Goal: Information Seeking & Learning: Compare options

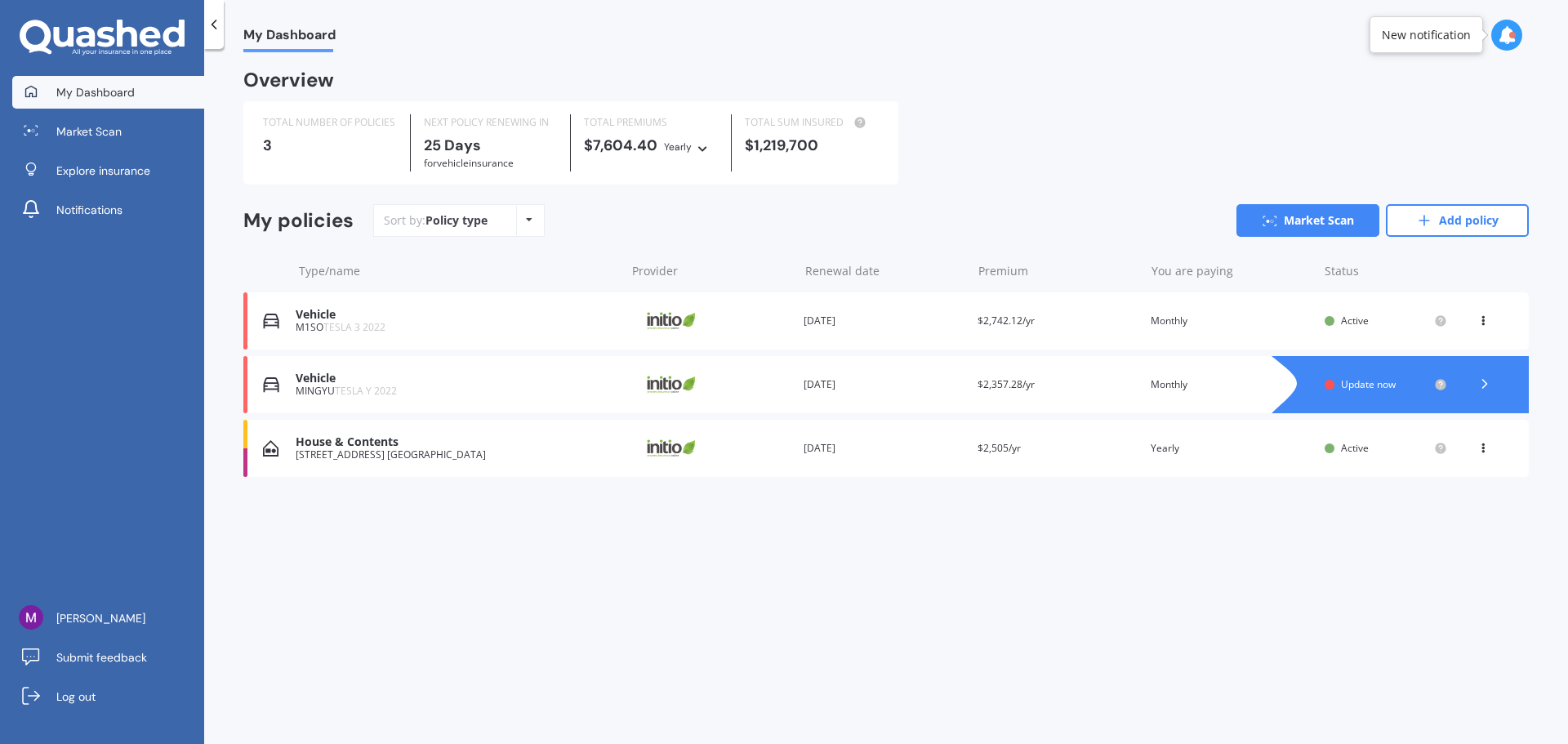
click at [1396, 388] on span "Update now" at bounding box center [1369, 384] width 55 height 14
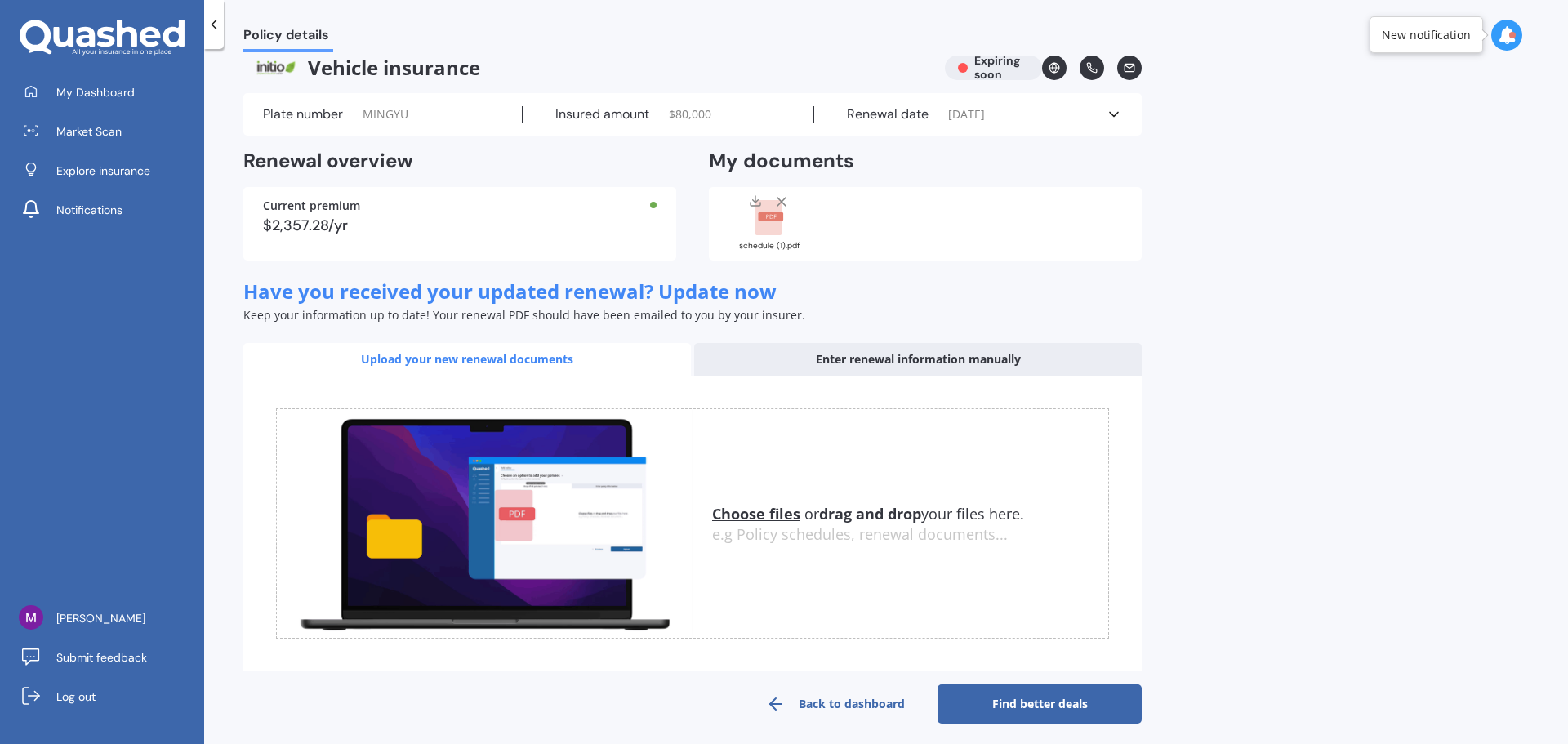
scroll to position [25, 0]
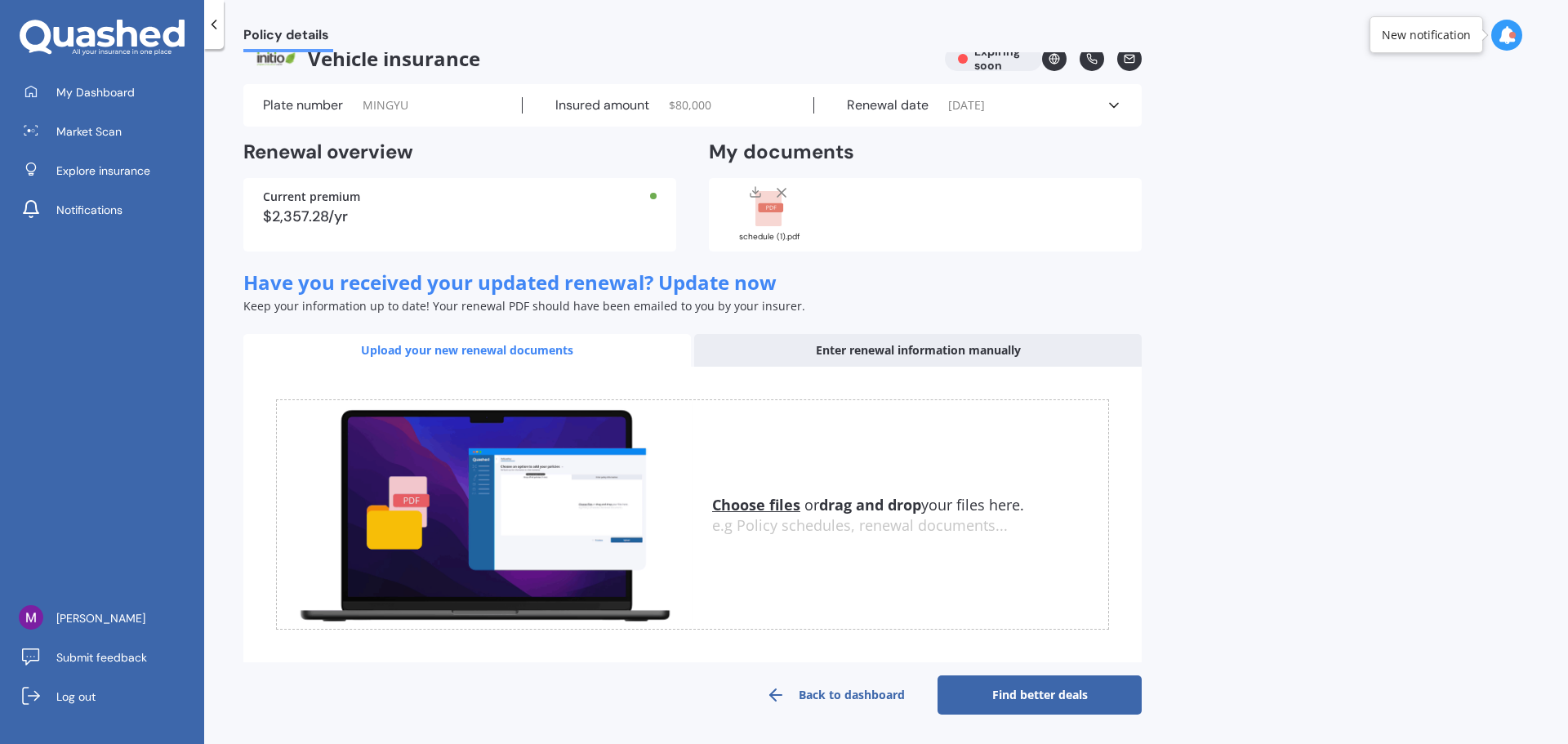
click at [1051, 699] on link "Find better deals" at bounding box center [1039, 696] width 204 height 40
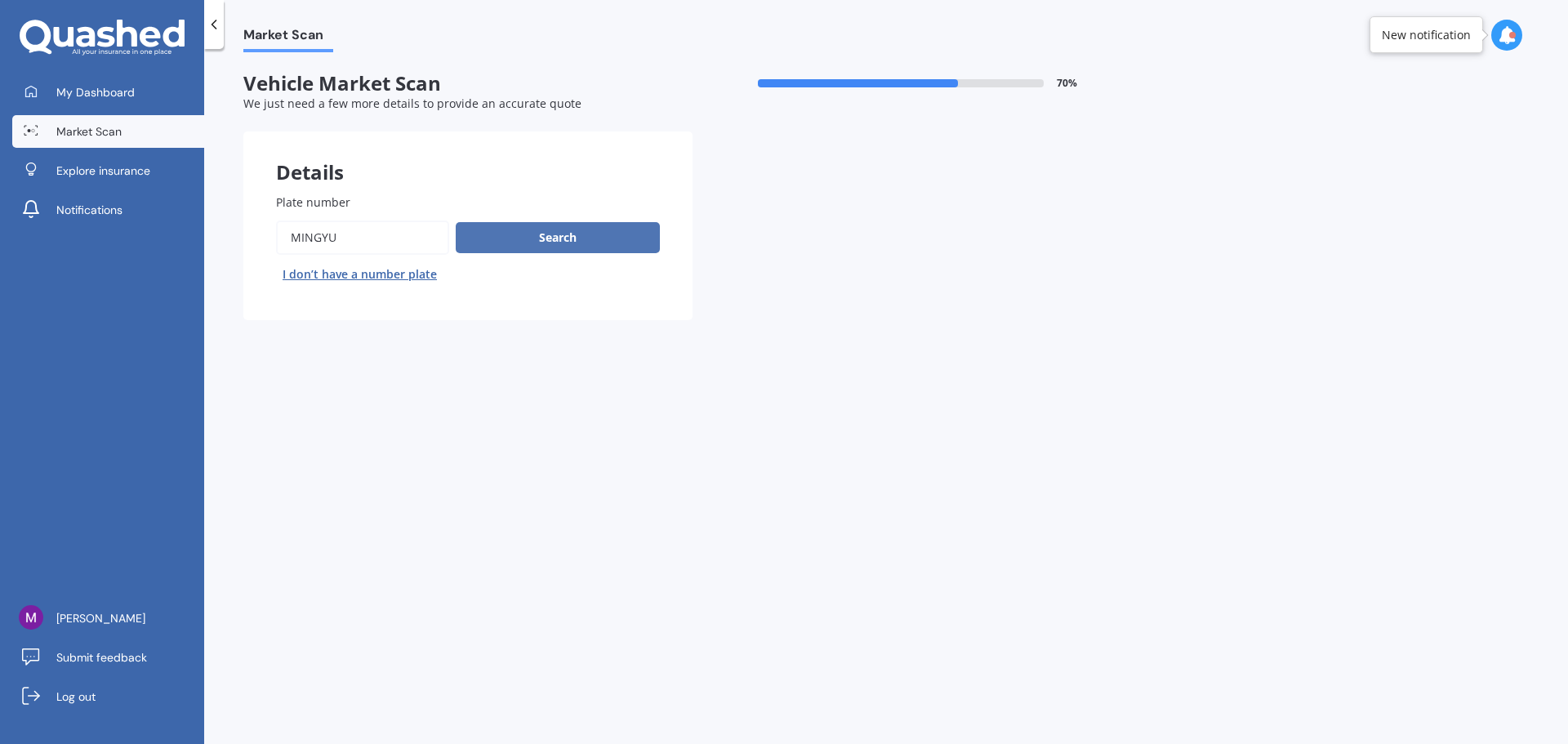
click at [536, 227] on button "Search" at bounding box center [557, 238] width 204 height 31
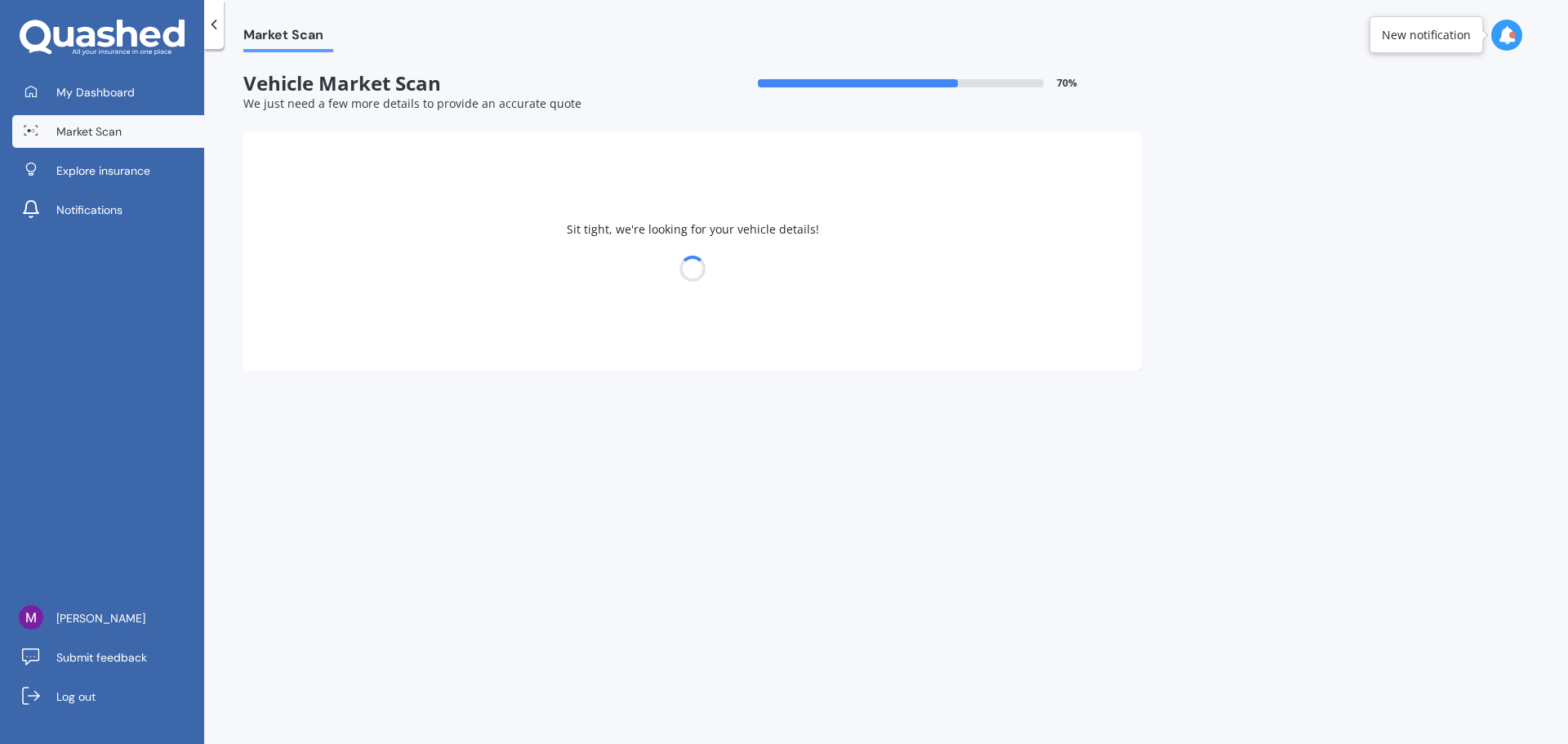
select select "TESLA"
select select "Y"
select select "25"
select select "04"
select select "1991"
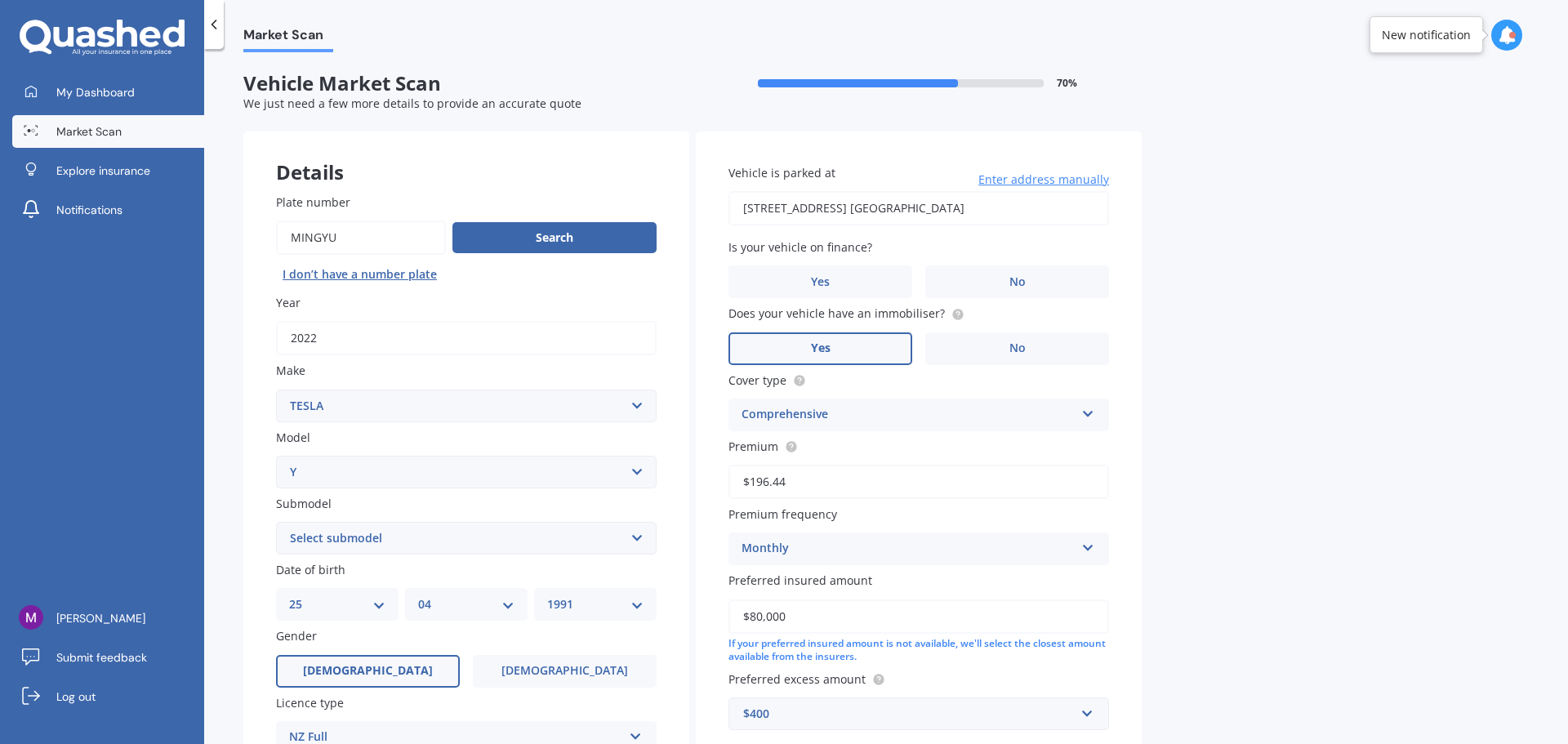
click at [1326, 428] on div "Market Scan Vehicle Market Scan 70 % We just need a few more details to provide…" at bounding box center [886, 400] width 1364 height 695
click at [425, 536] on select "Select submodel EV" at bounding box center [467, 538] width 381 height 33
select select "EV"
click at [276, 522] on select "Select submodel EV" at bounding box center [467, 538] width 381 height 33
click at [1243, 493] on div "Market Scan Vehicle Market Scan 70 % We just need a few more details to provide…" at bounding box center [886, 400] width 1364 height 695
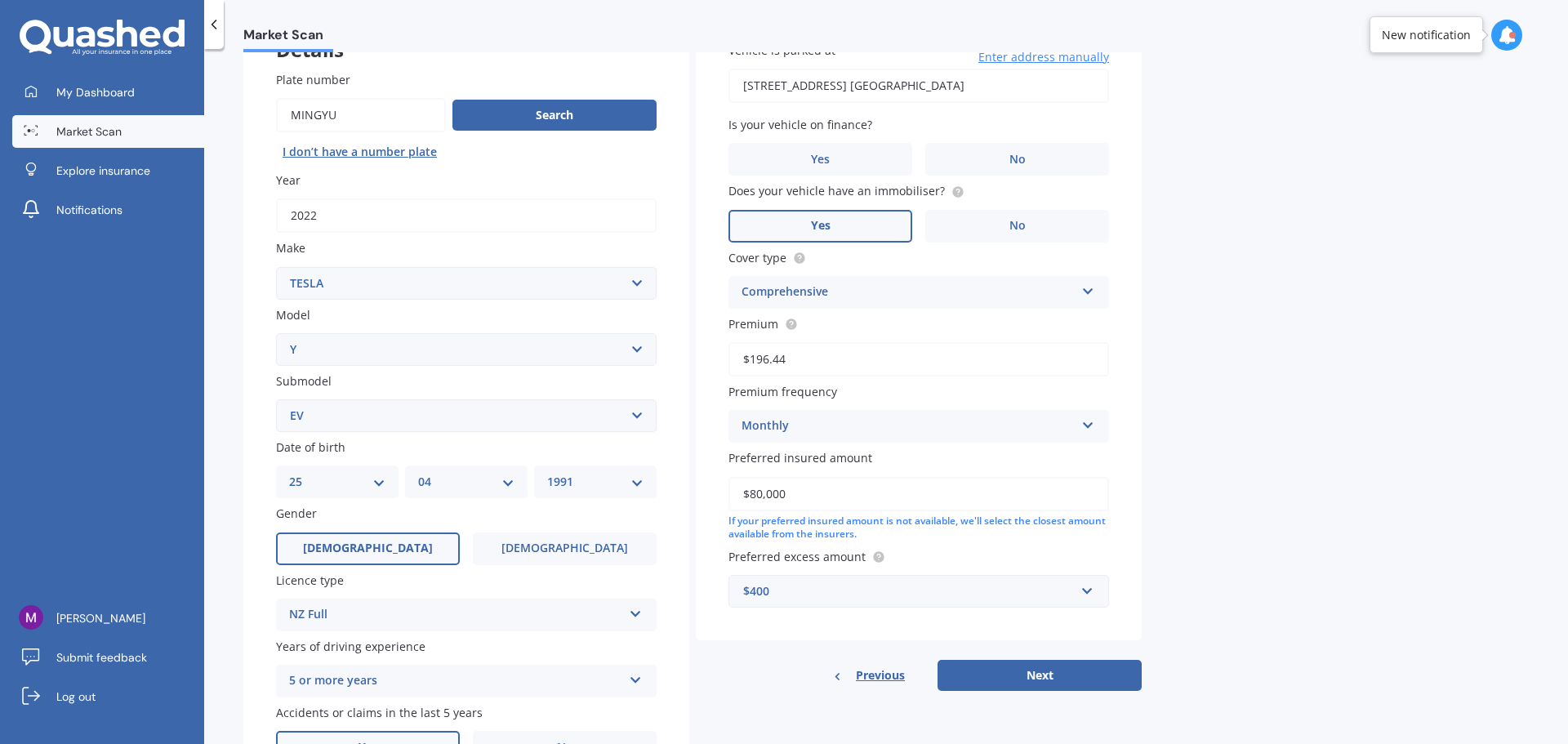
scroll to position [82, 0]
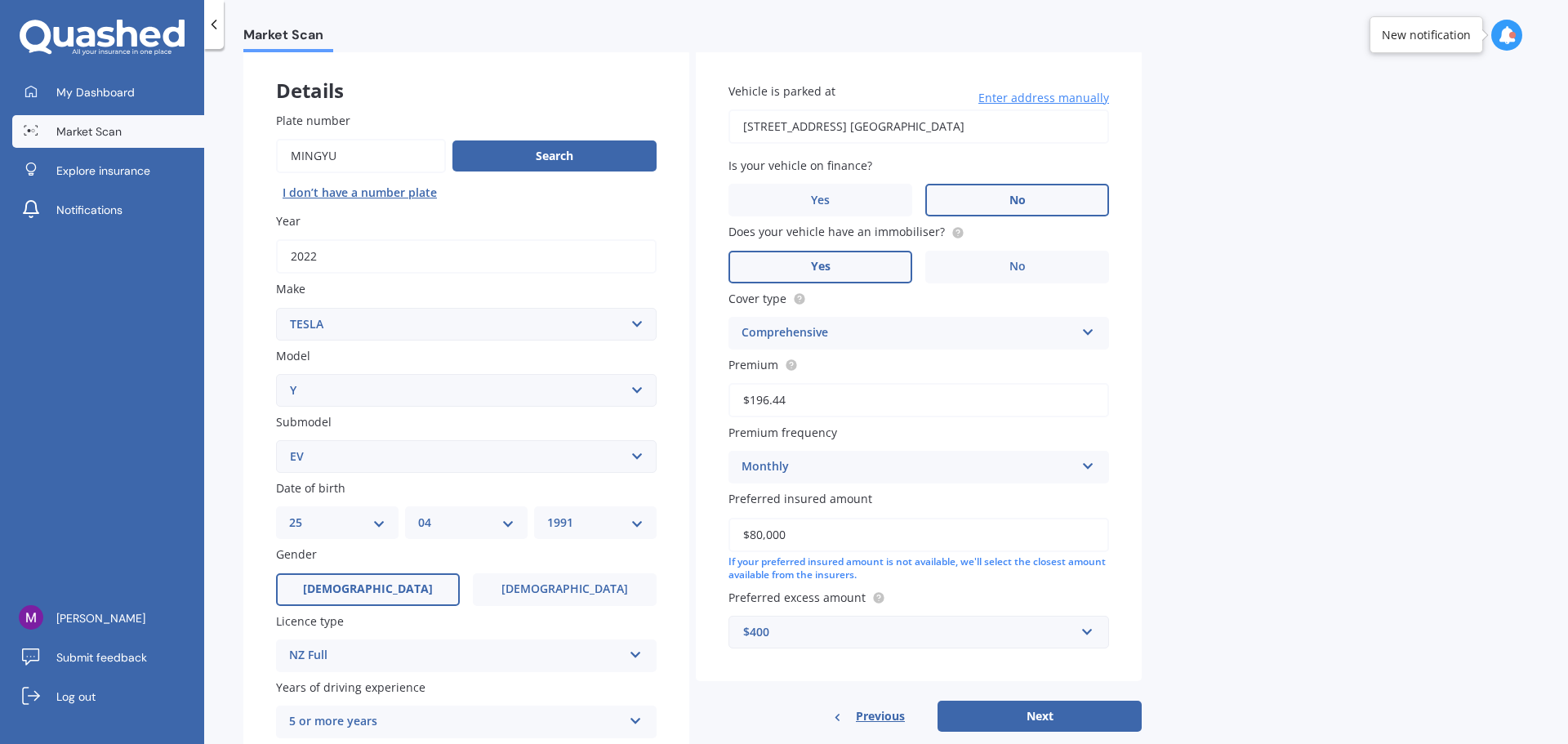
click at [994, 187] on label "No" at bounding box center [1017, 200] width 183 height 33
click at [0, 0] on input "No" at bounding box center [0, 0] width 0 height 0
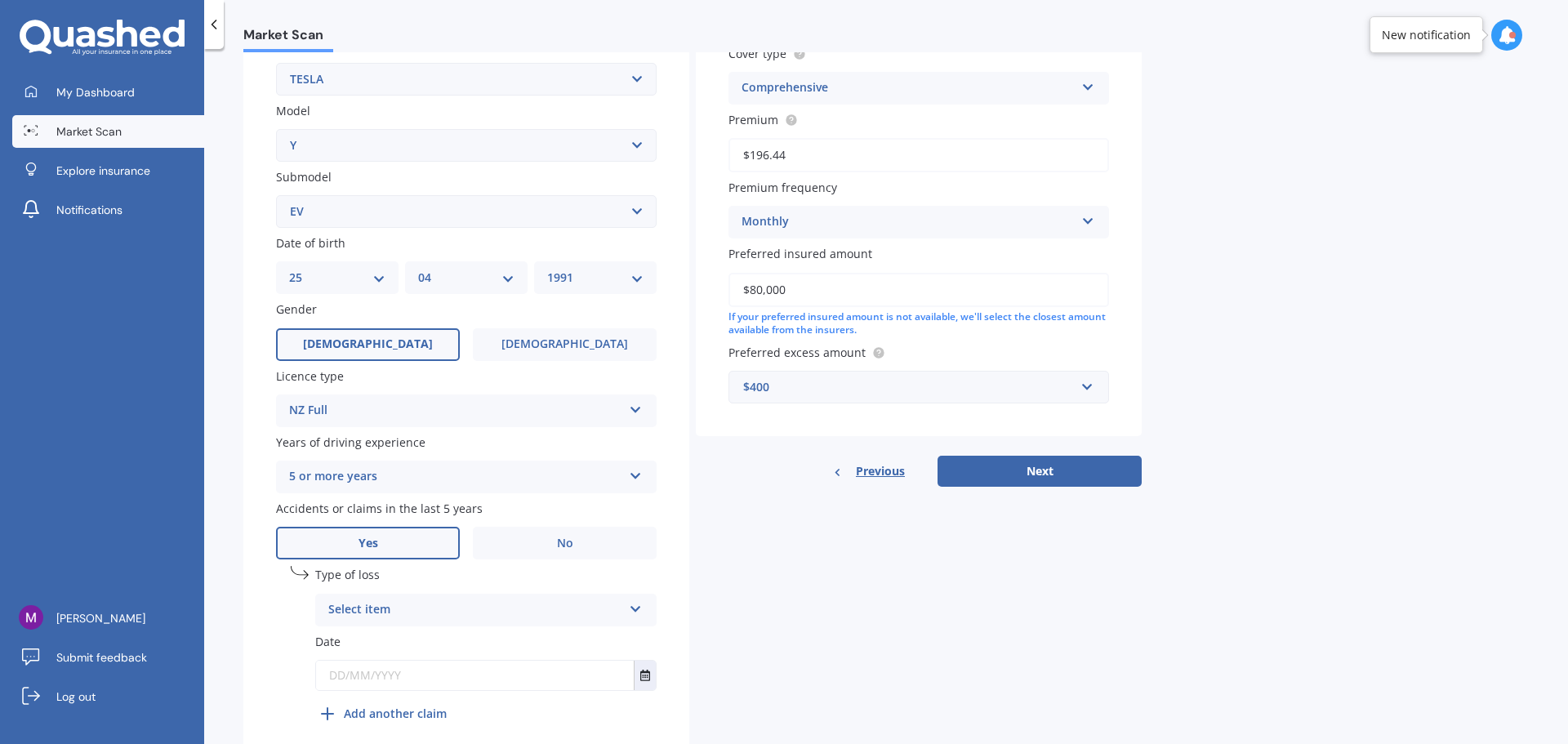
scroll to position [394, 0]
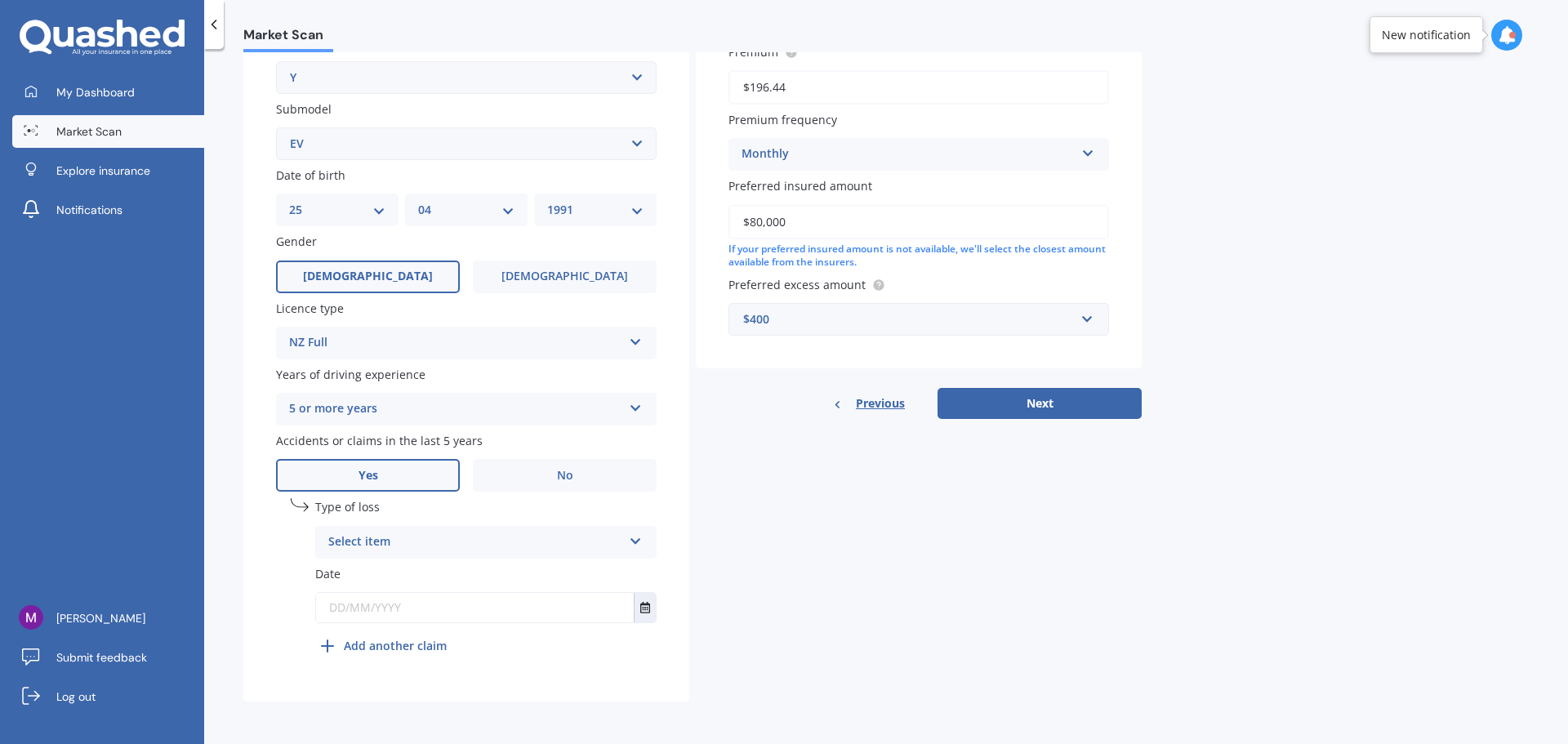
click at [449, 547] on div "Select item" at bounding box center [475, 542] width 294 height 20
click at [443, 490] on label "Yes" at bounding box center [368, 475] width 183 height 33
click at [0, 0] on input "Yes" at bounding box center [0, 0] width 0 height 0
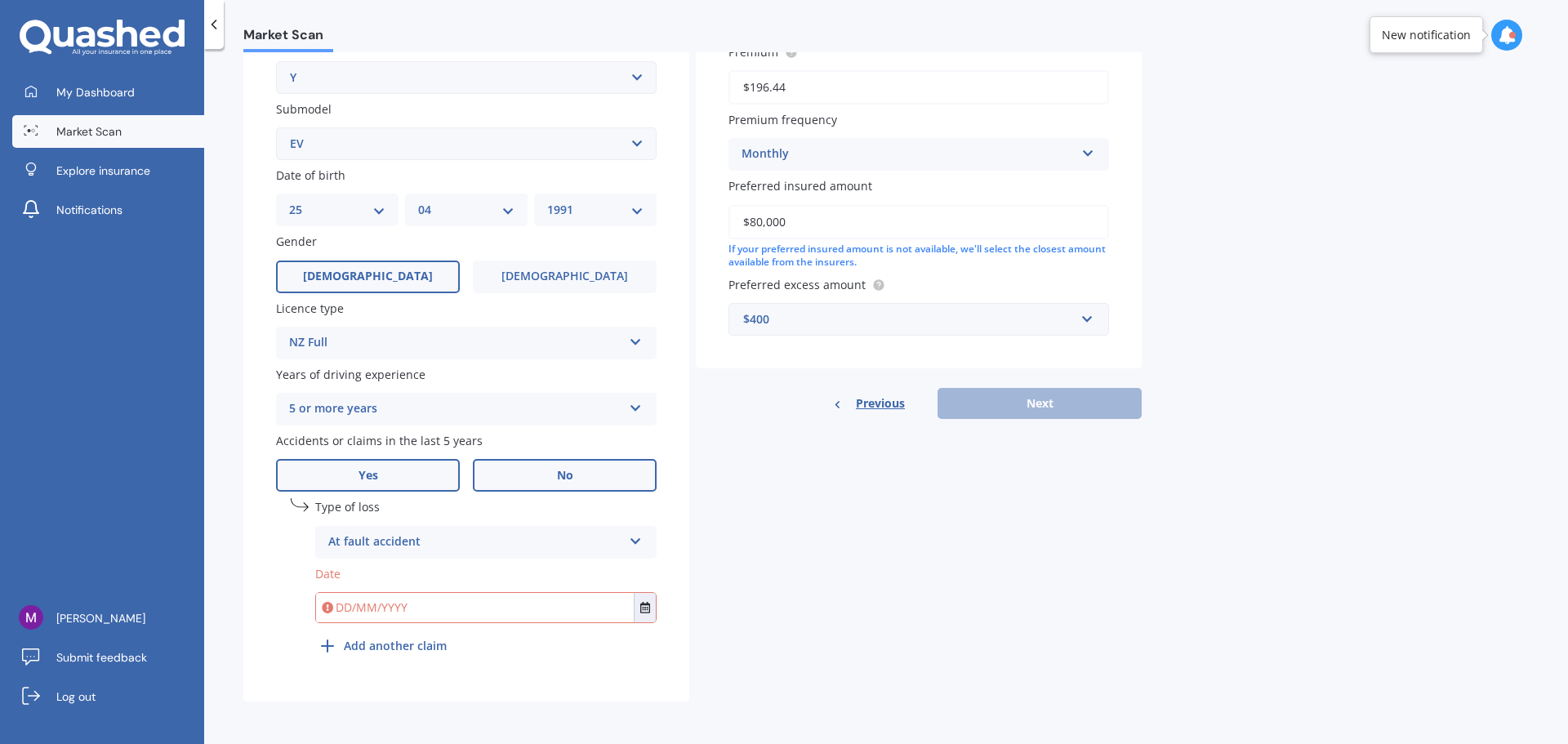
click at [493, 476] on label "No" at bounding box center [564, 475] width 183 height 33
click at [0, 0] on input "No" at bounding box center [0, 0] width 0 height 0
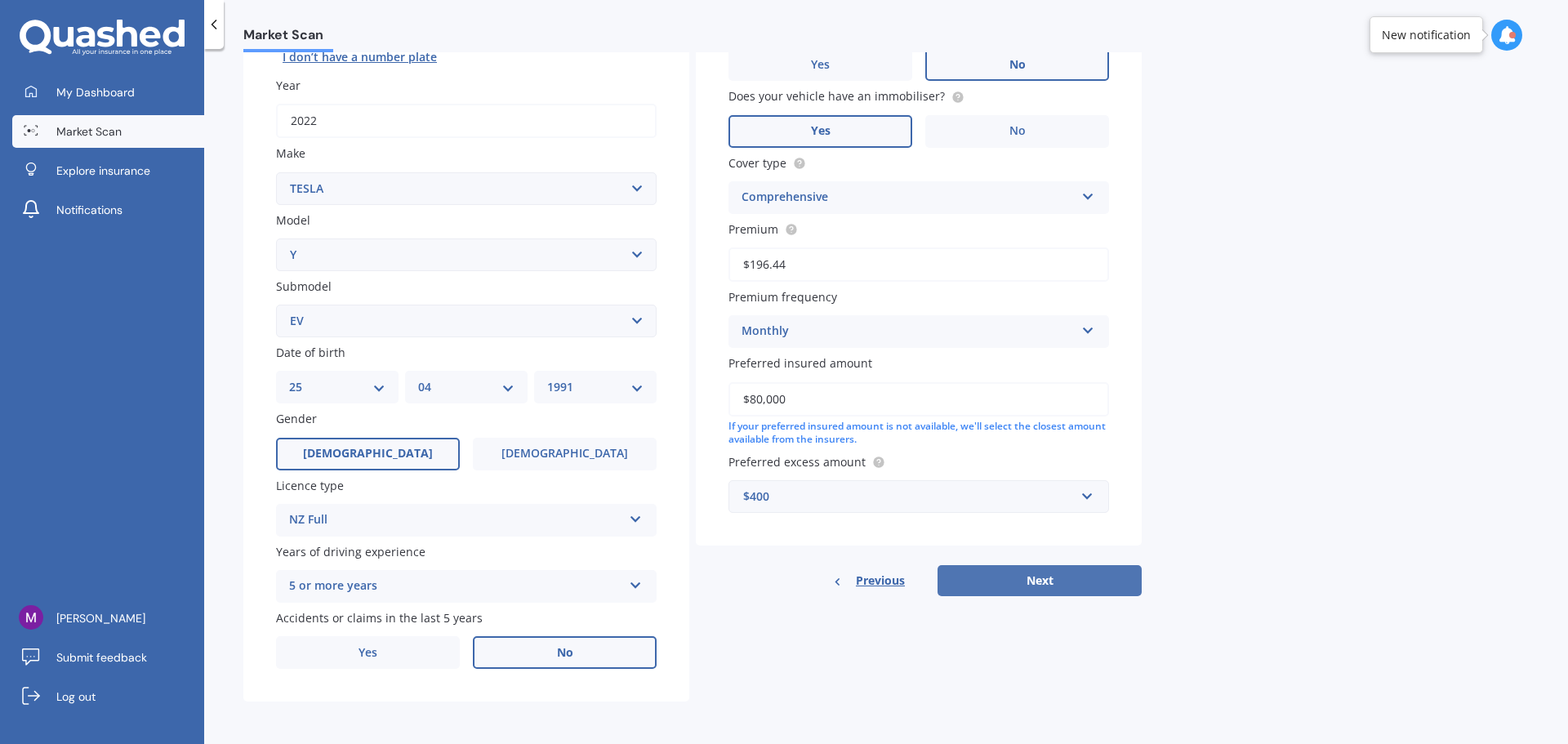
click at [1041, 574] on button "Next" at bounding box center [1039, 580] width 204 height 31
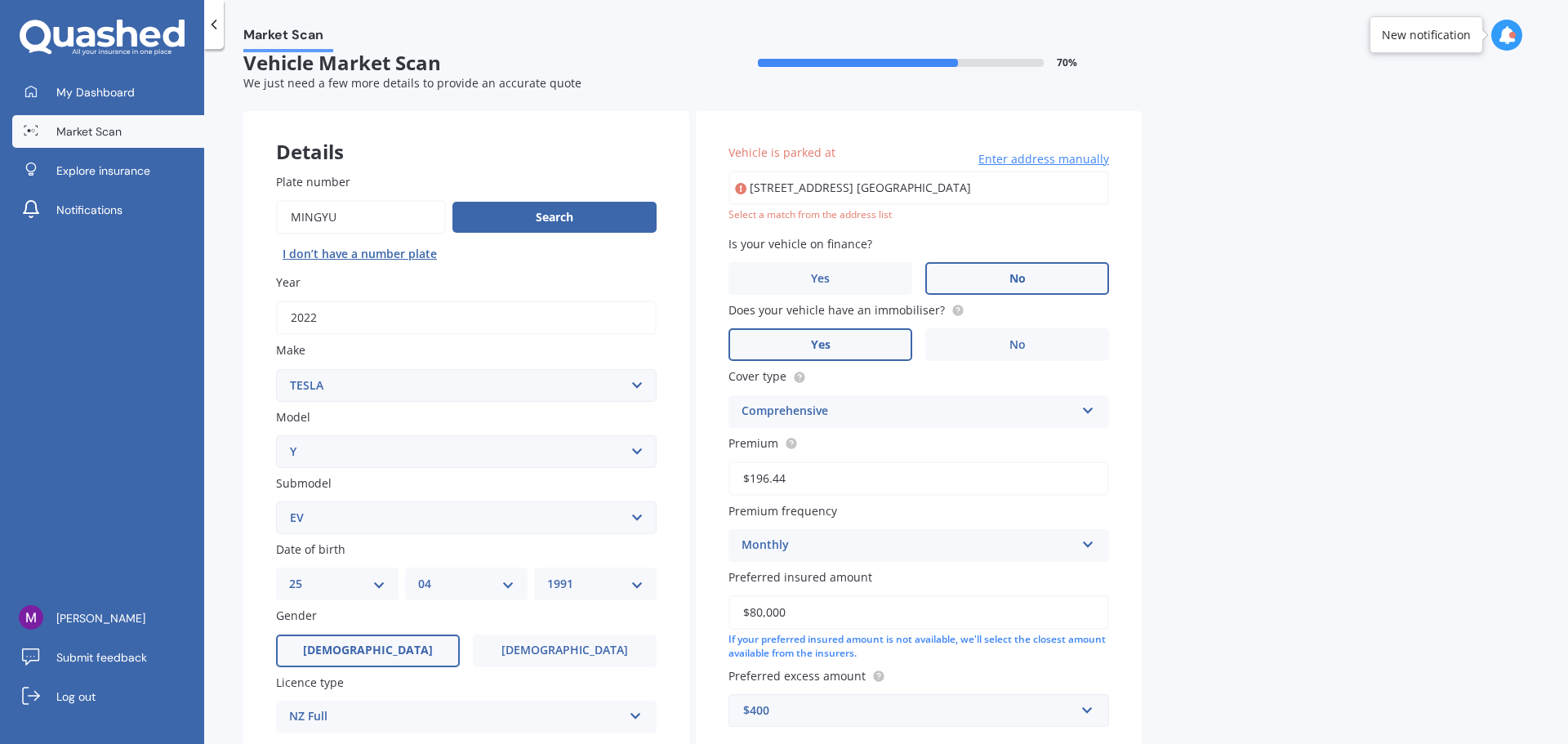
scroll to position [0, 0]
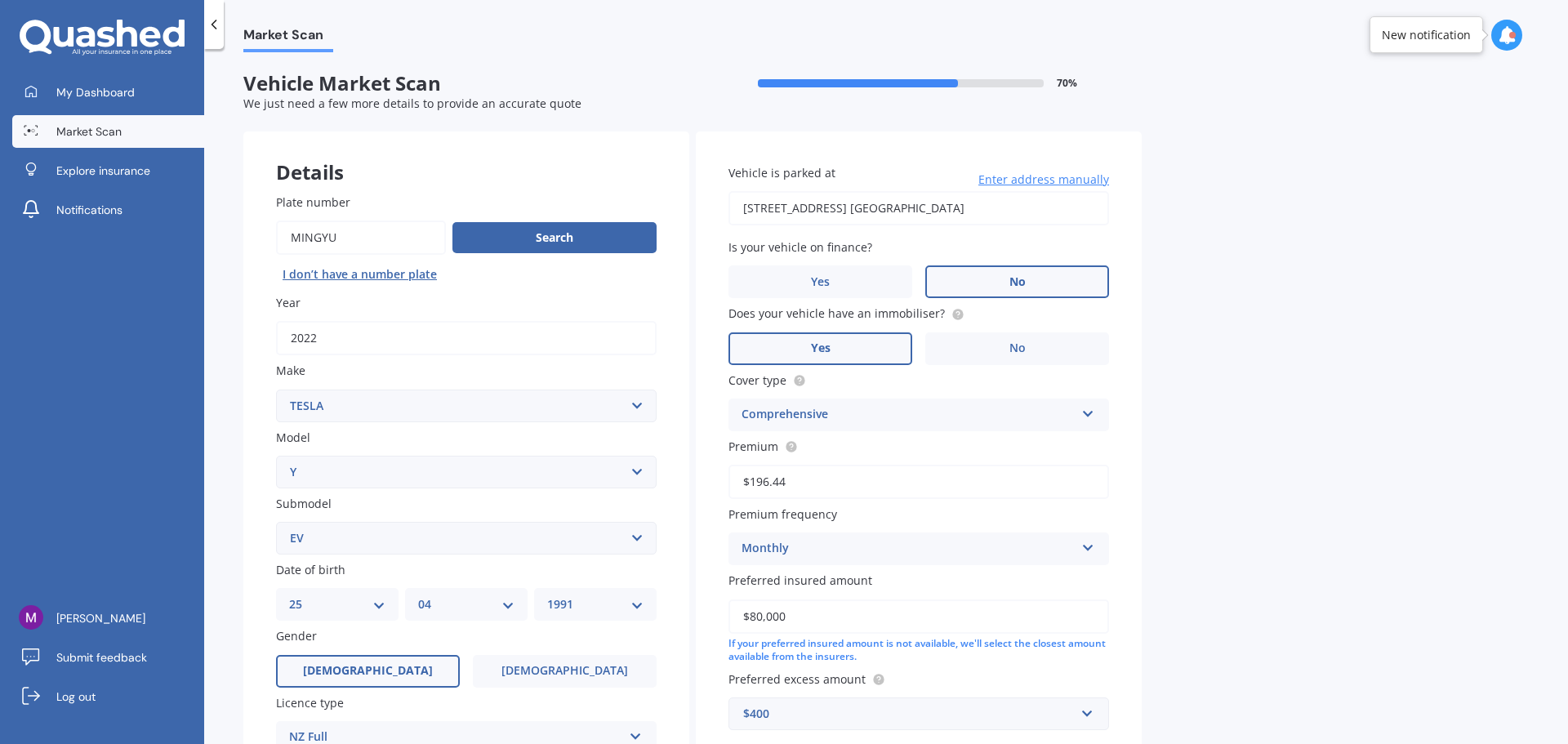
click at [924, 217] on input "45 Windlass Street, Long Bay, Auckland 0630 뉴질랜드" at bounding box center [919, 208] width 381 height 34
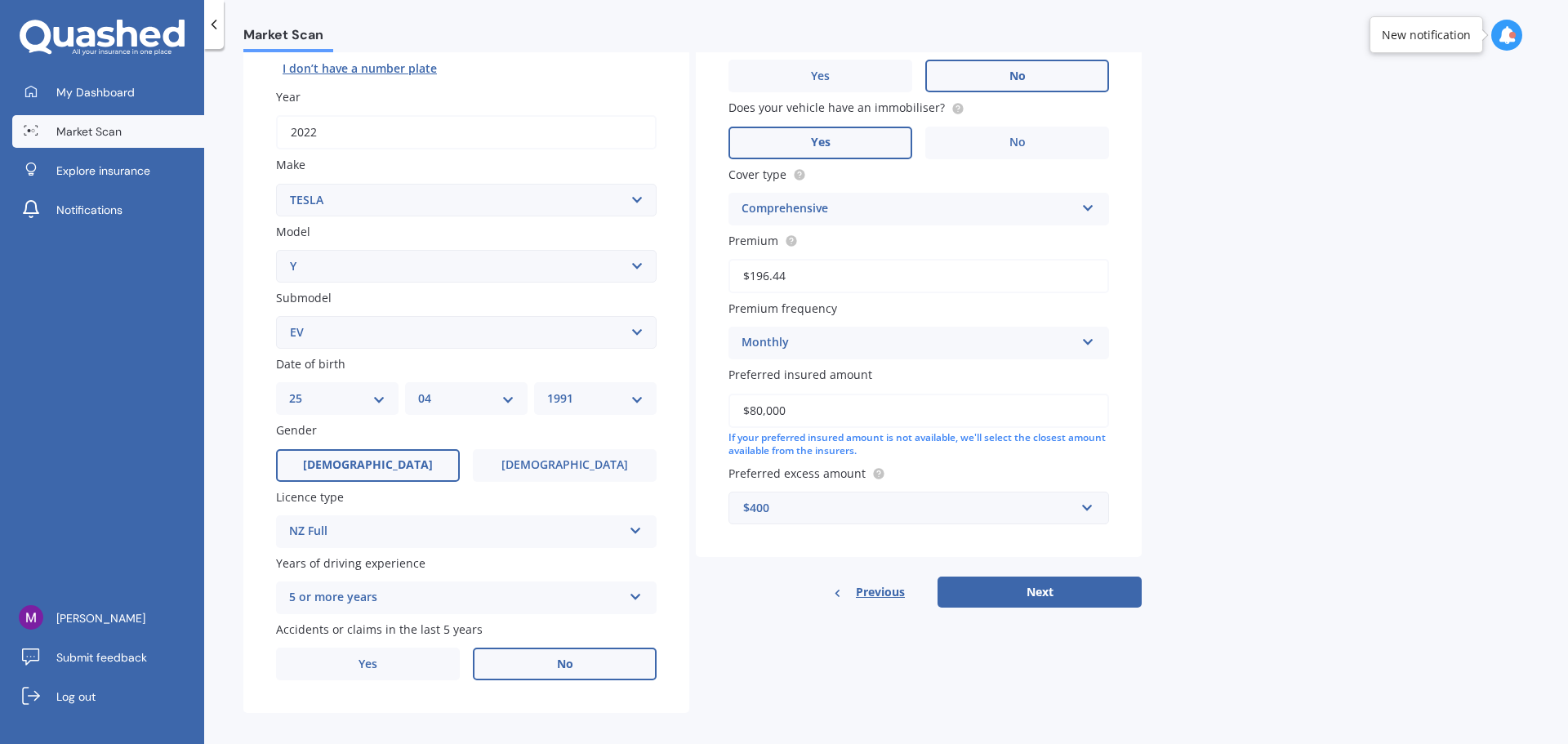
scroll to position [217, 0]
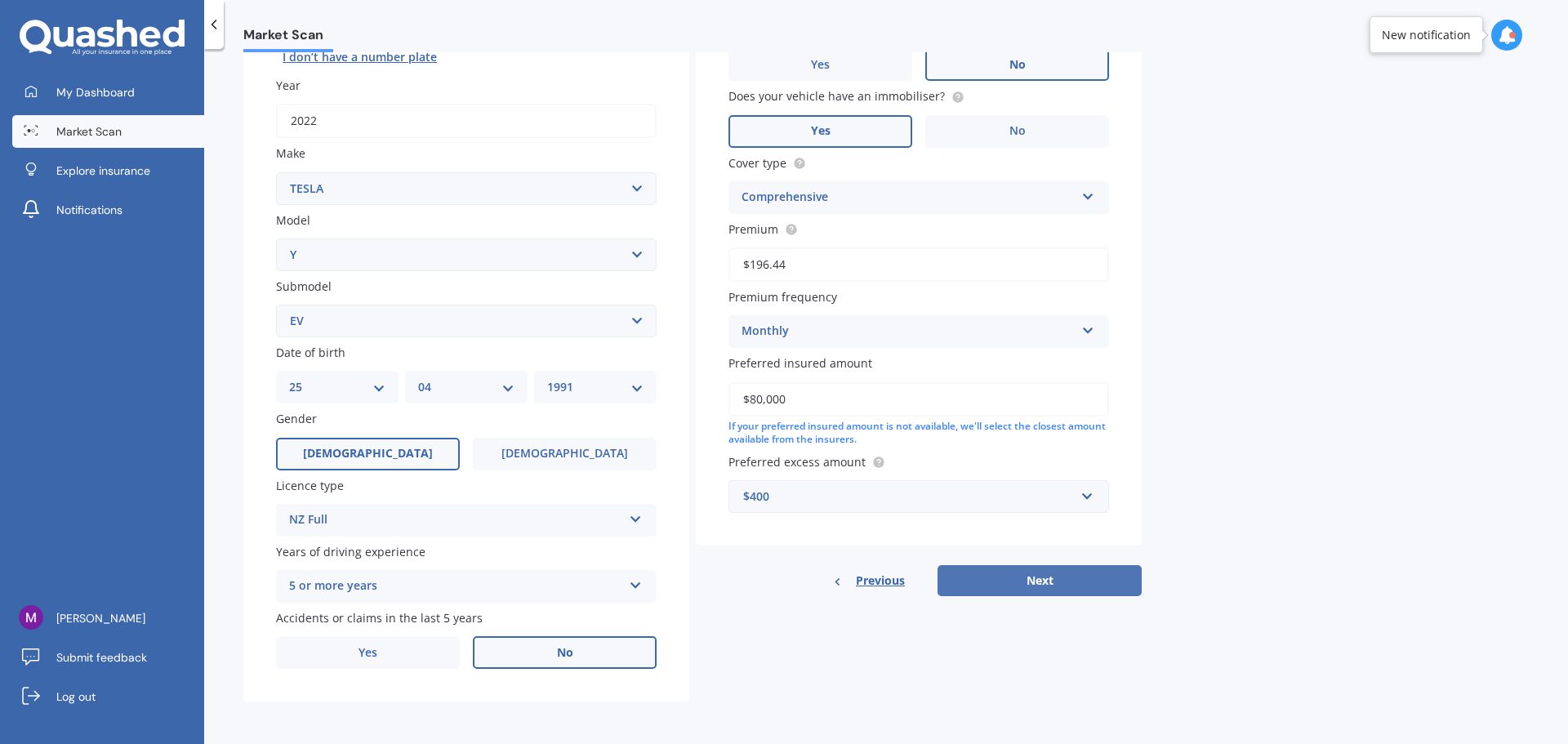
click at [1065, 577] on button "Next" at bounding box center [1039, 580] width 204 height 31
select select "25"
select select "04"
select select "1991"
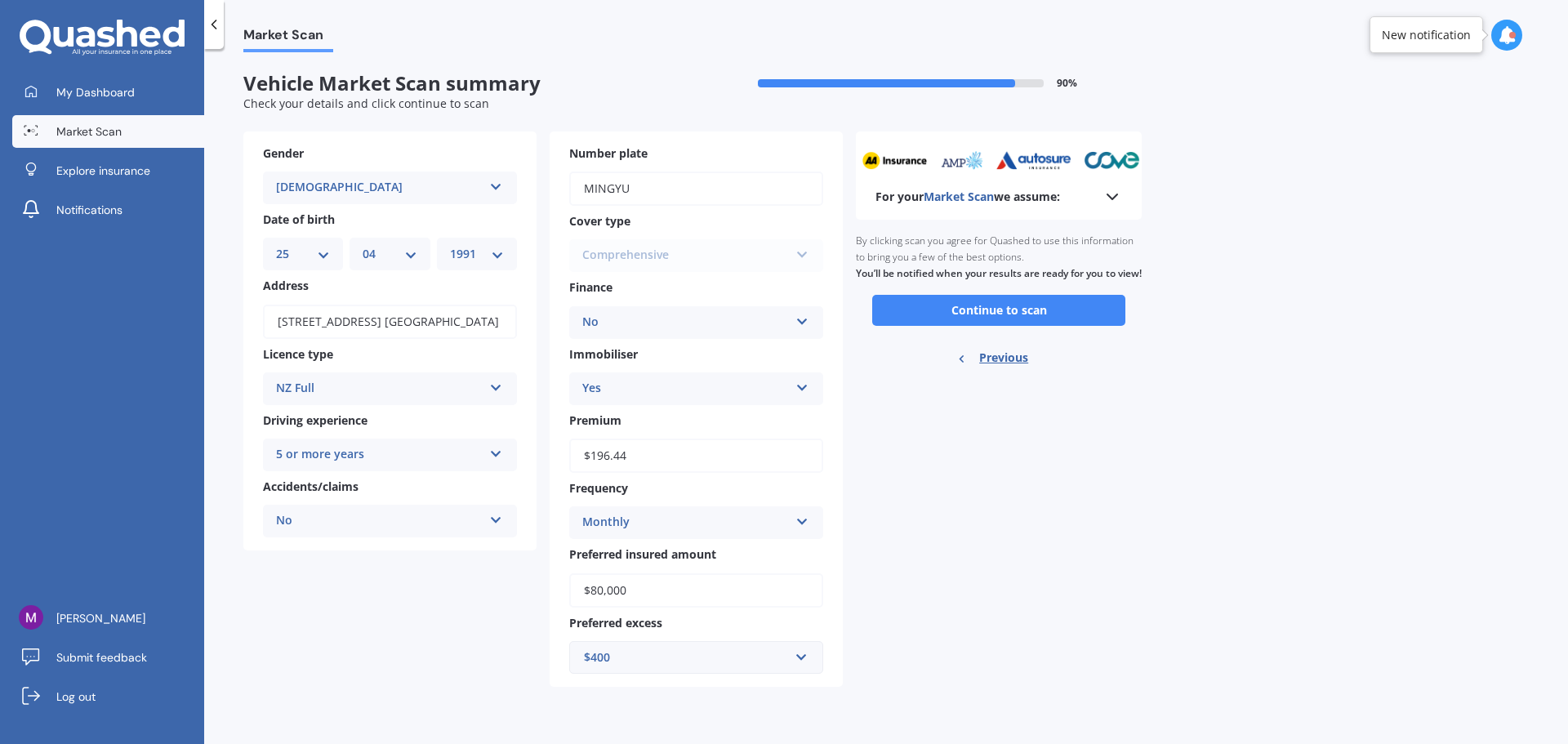
scroll to position [0, 0]
click at [1055, 320] on button "Continue to scan" at bounding box center [999, 310] width 253 height 31
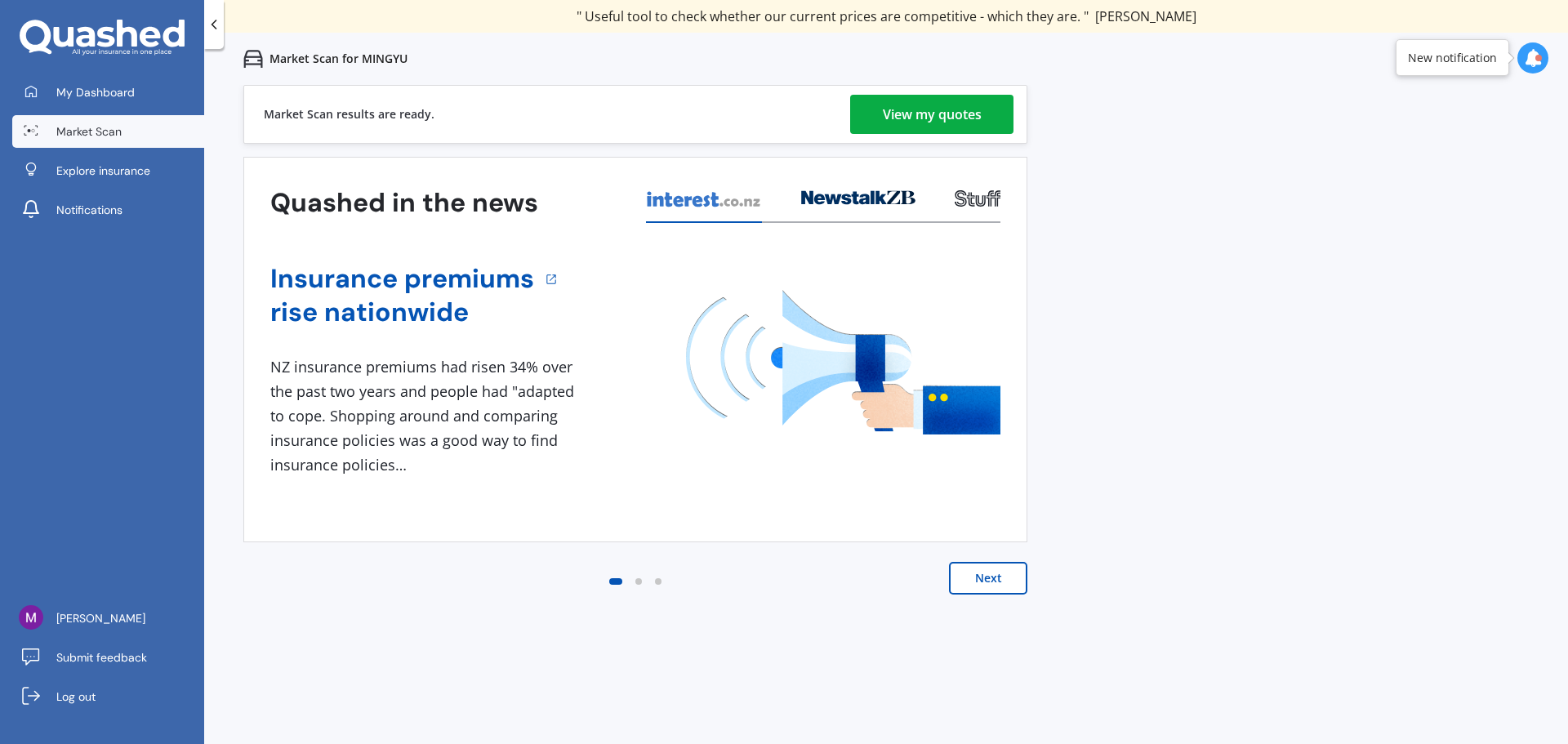
click at [983, 573] on button "Next" at bounding box center [988, 579] width 78 height 33
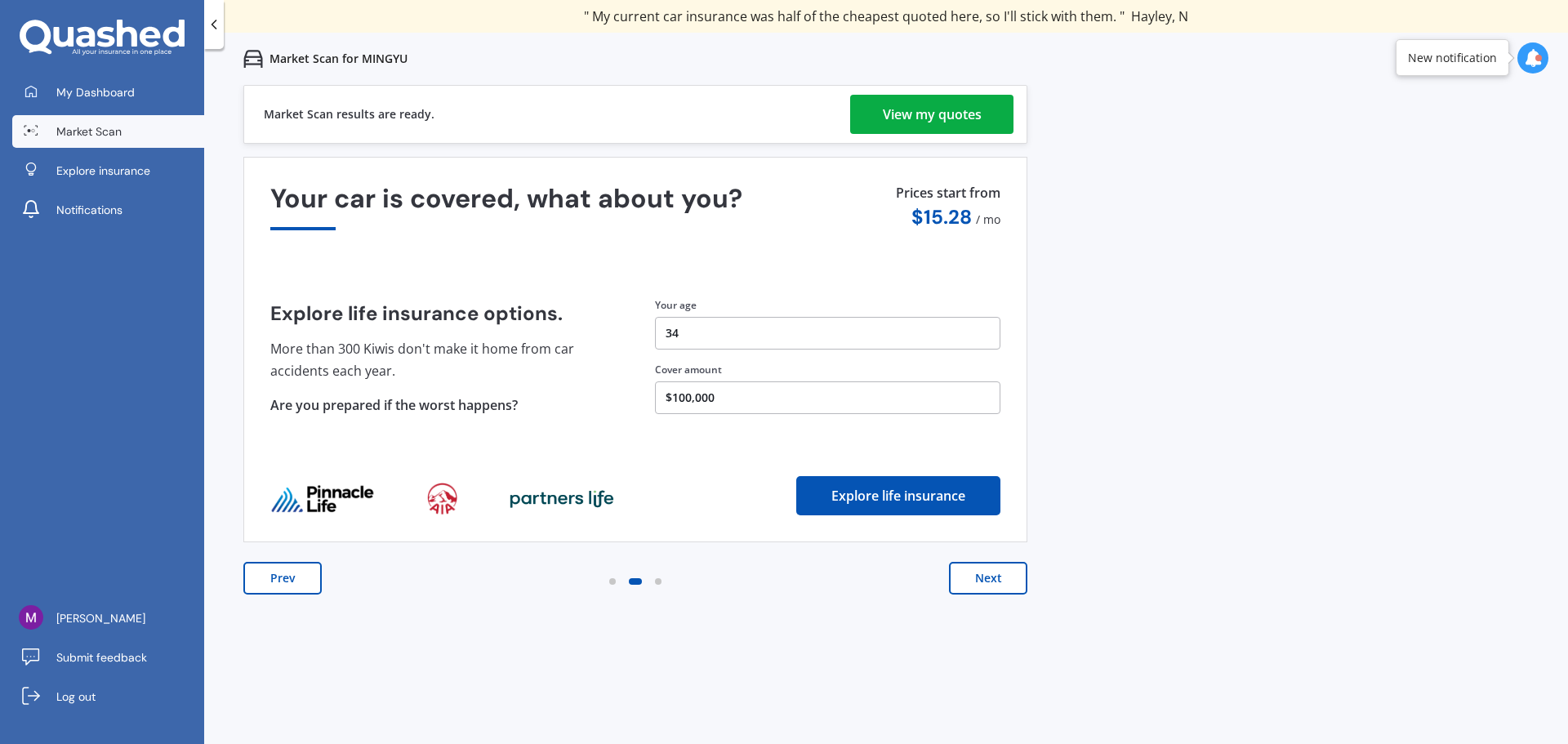
click at [983, 573] on button "Next" at bounding box center [988, 579] width 78 height 33
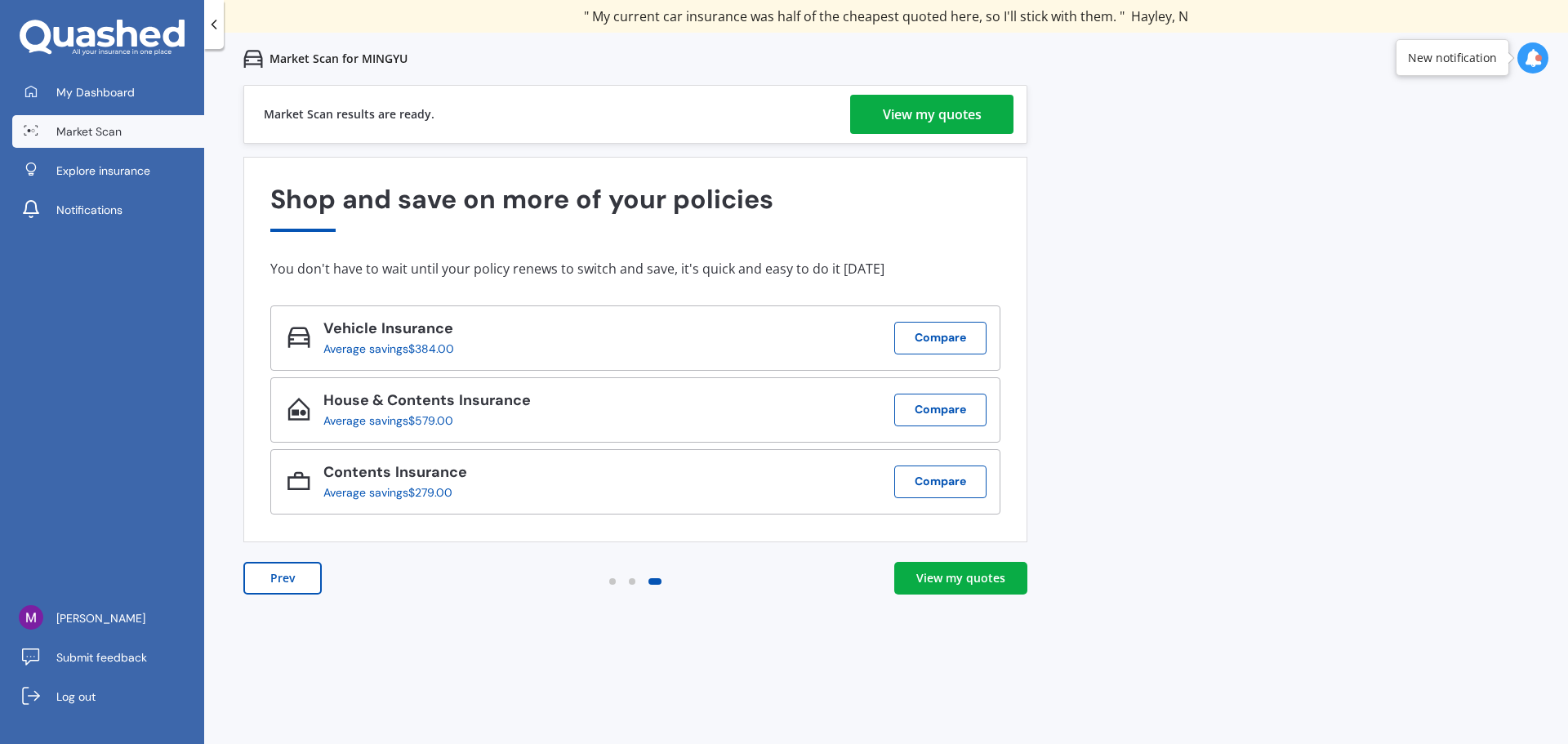
click at [982, 577] on div "View my quotes" at bounding box center [960, 578] width 89 height 16
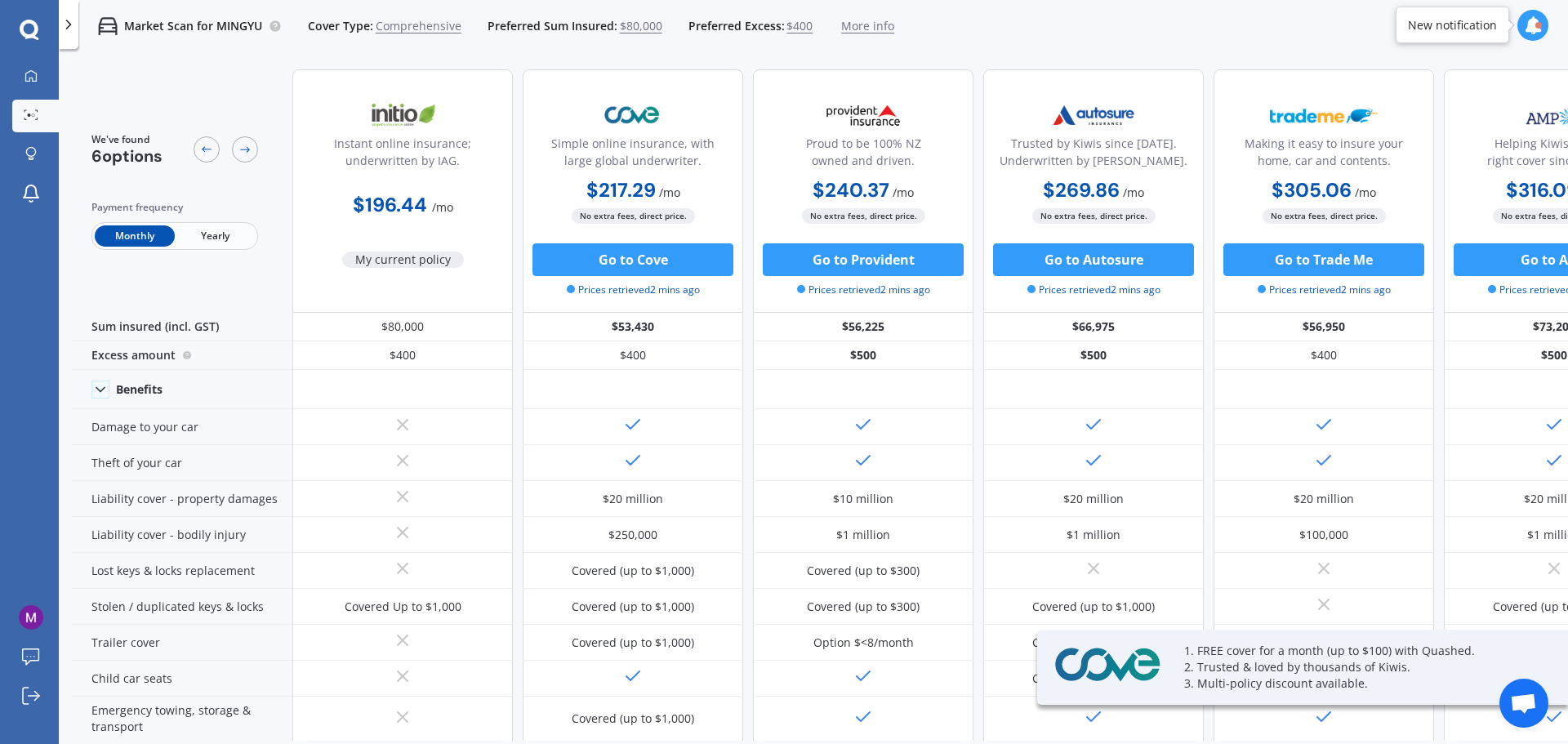
click at [233, 238] on span "Yearly" at bounding box center [214, 236] width 80 height 22
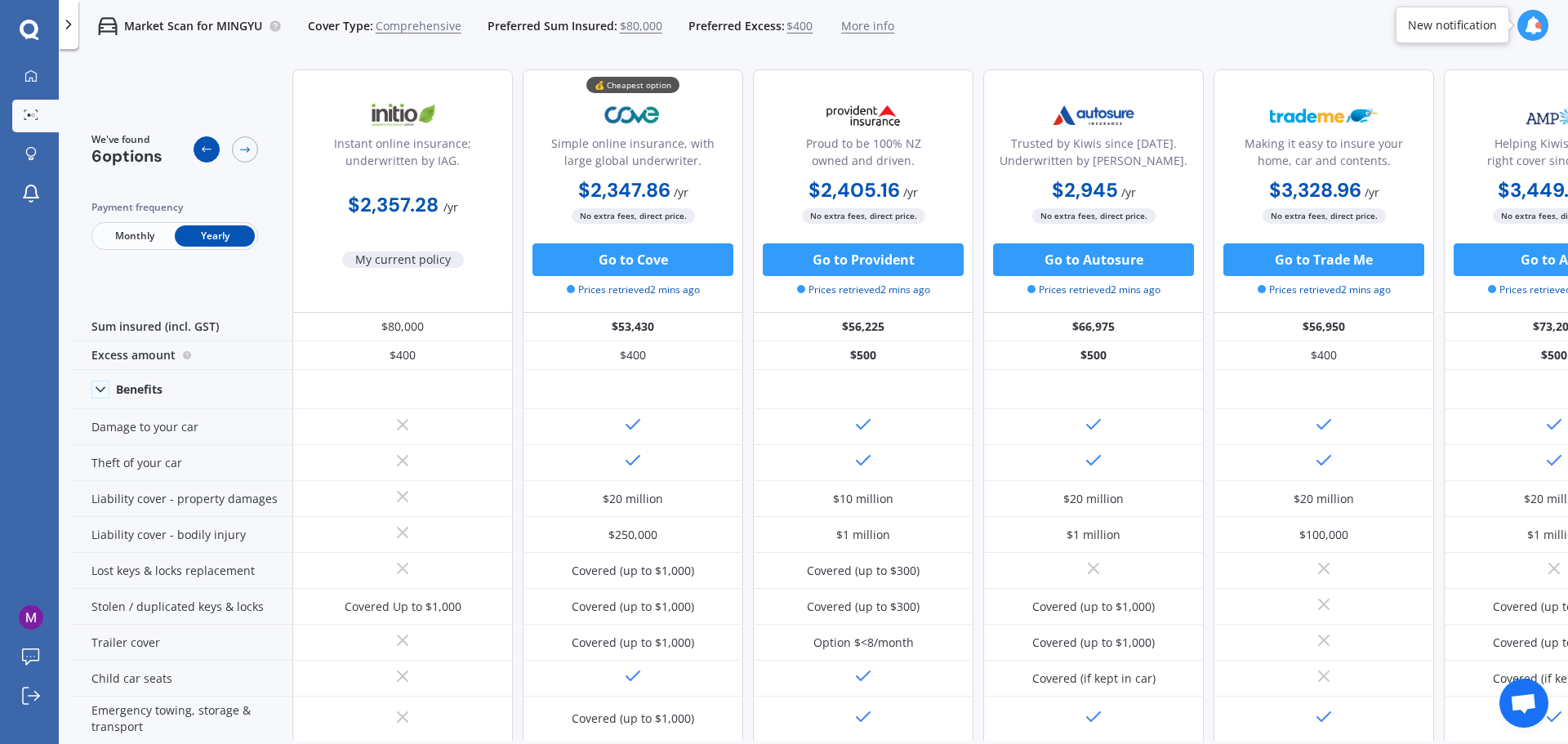
click at [205, 149] on icon at bounding box center [206, 149] width 13 height 13
click at [246, 145] on icon at bounding box center [245, 149] width 13 height 13
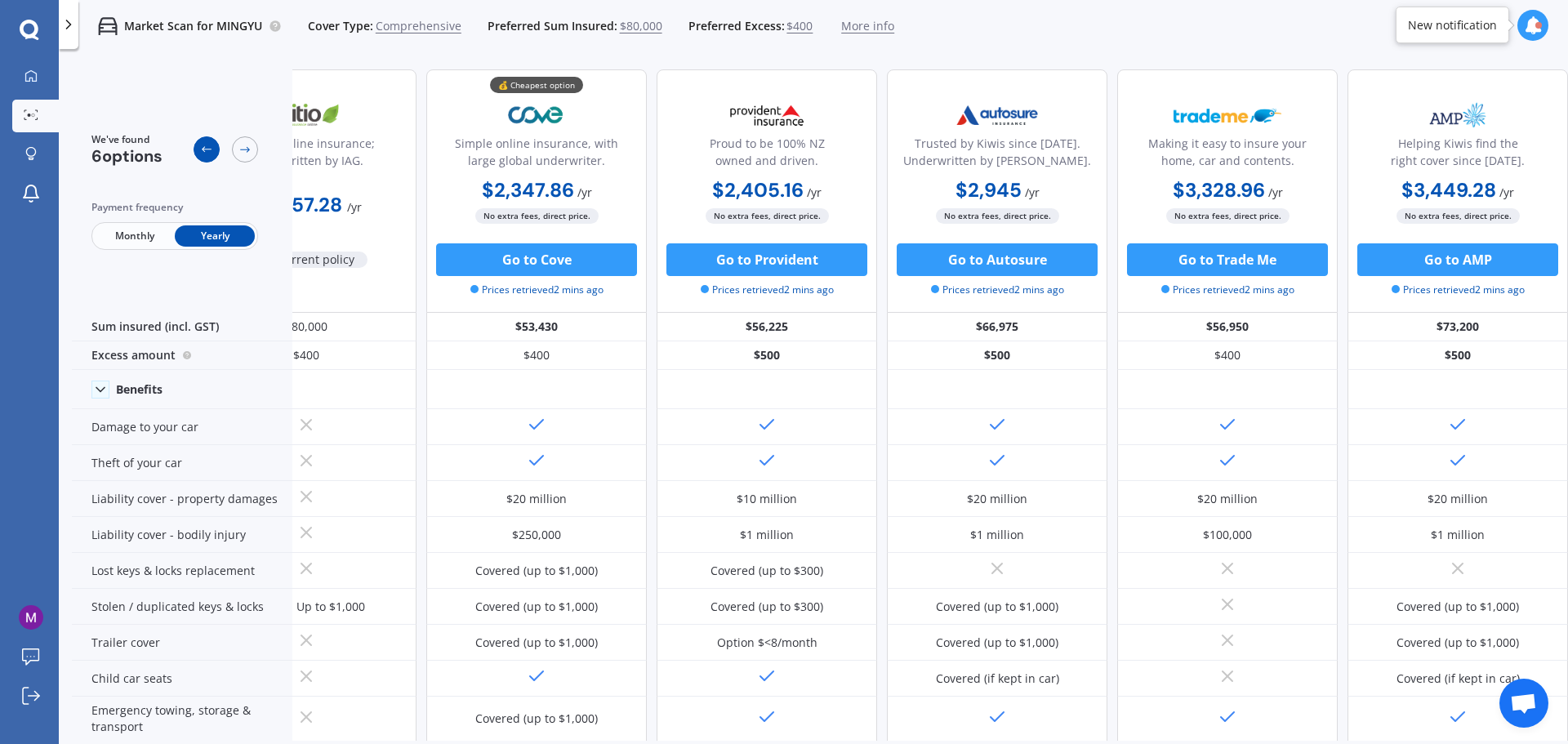
click at [207, 148] on icon at bounding box center [206, 149] width 13 height 13
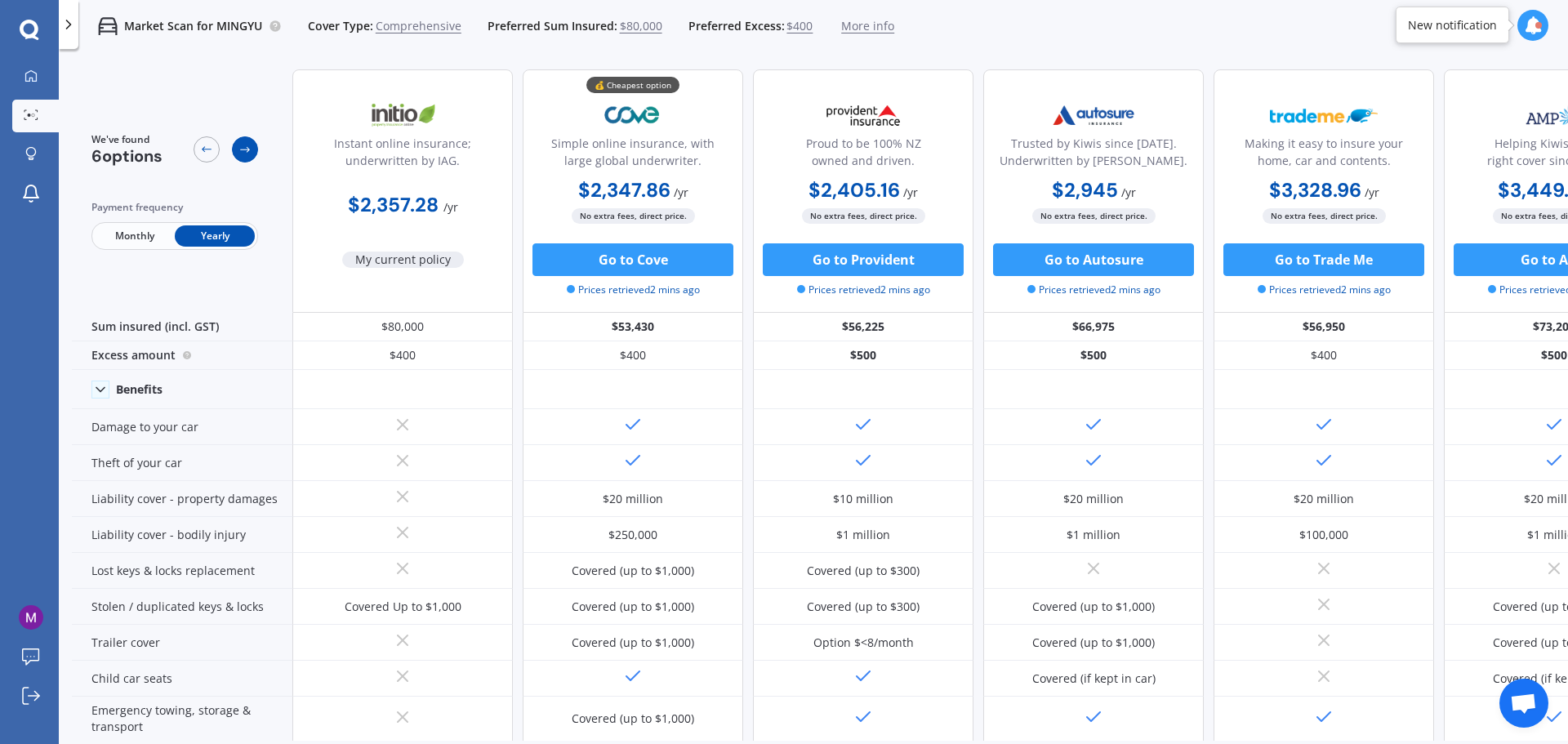
click at [242, 150] on icon at bounding box center [245, 150] width 9 height 6
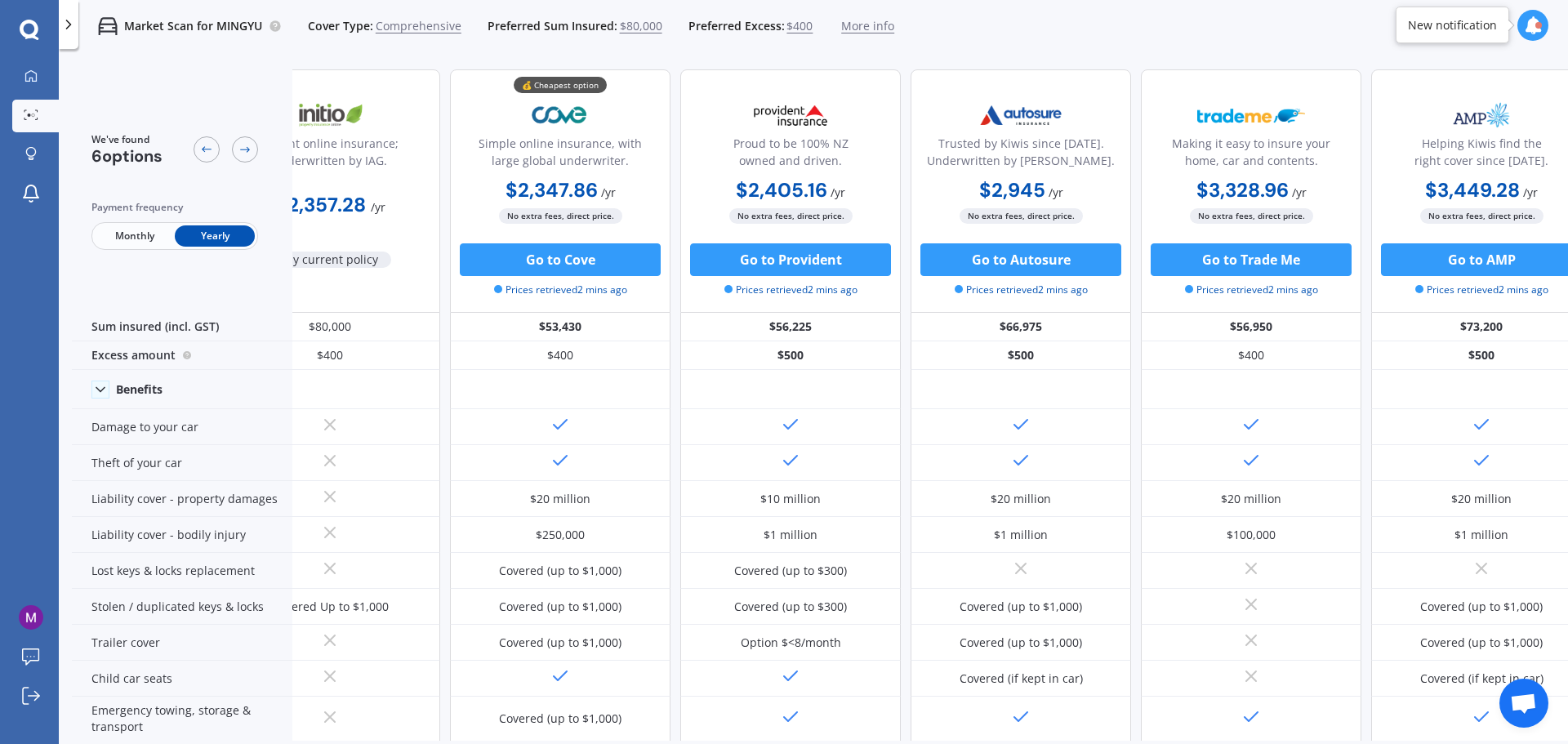
scroll to position [0, 104]
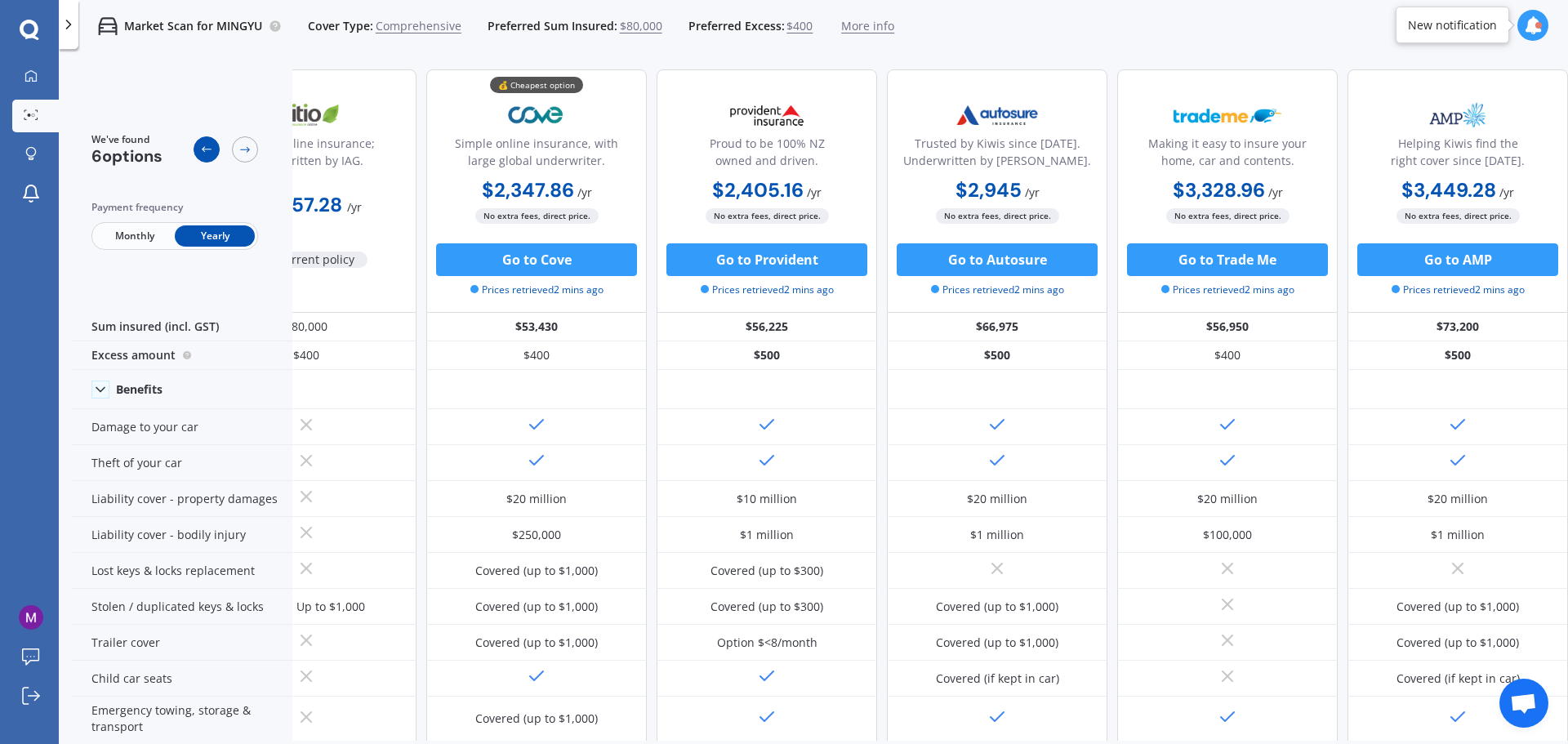
click at [207, 150] on icon at bounding box center [206, 149] width 9 height 6
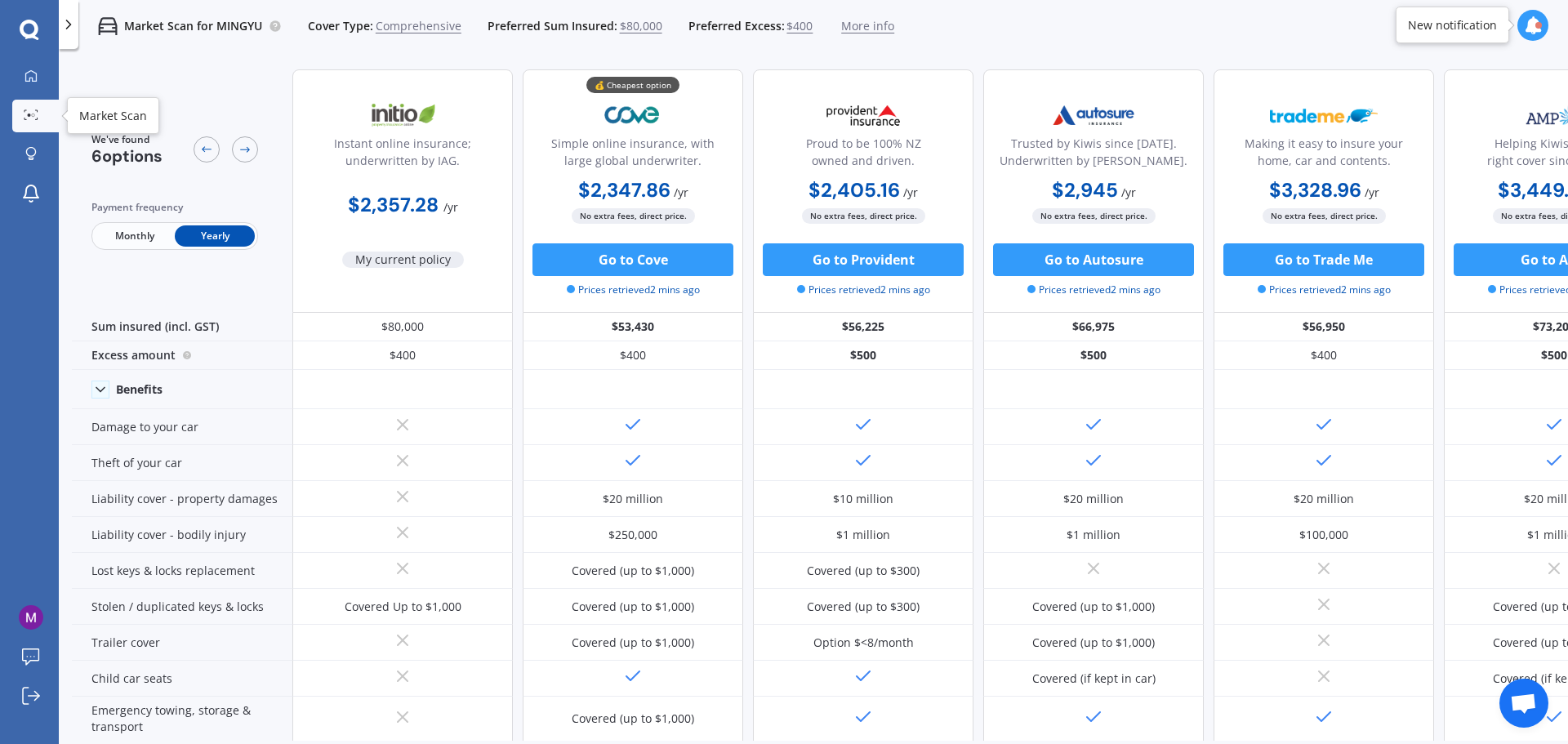
click at [39, 110] on div at bounding box center [31, 115] width 24 height 12
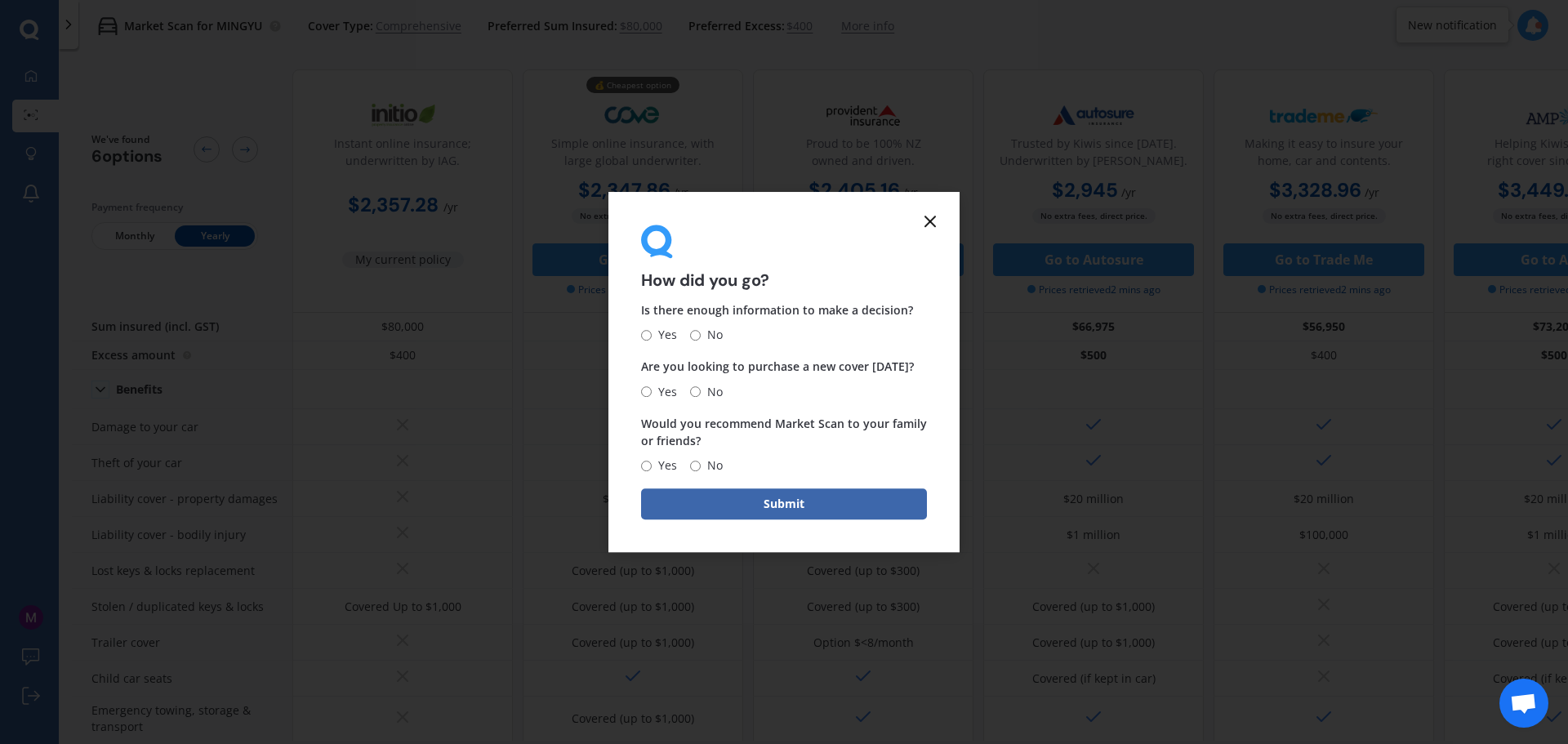
click at [927, 222] on icon at bounding box center [930, 221] width 20 height 20
